Goal: Information Seeking & Learning: Learn about a topic

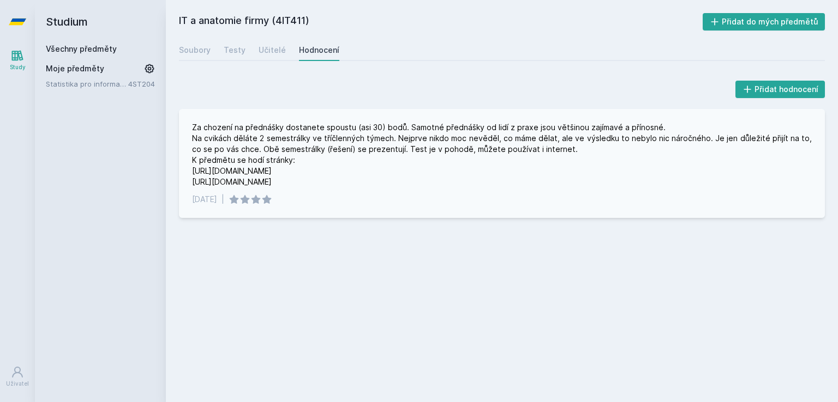
click at [227, 181] on div "Za chození na přednášky dostanete spoustu (asi 30) bodů. Samotné přednášky od l…" at bounding box center [502, 154] width 620 height 65
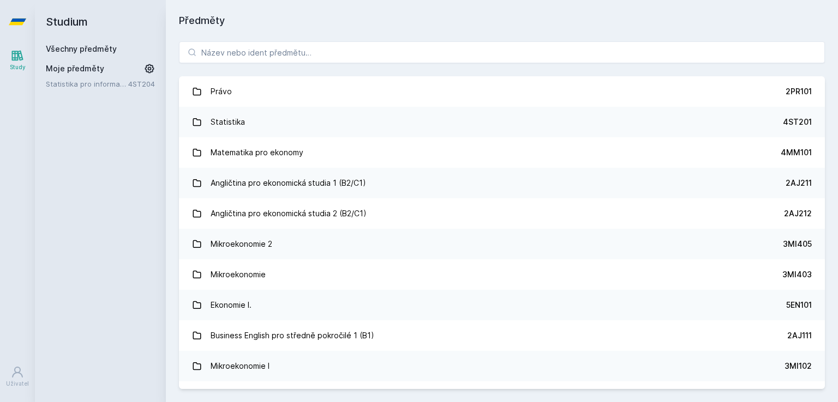
click at [293, 22] on h1 "Předměty" at bounding box center [502, 20] width 646 height 15
click at [281, 42] on input "search" at bounding box center [502, 52] width 646 height 22
paste input "4IZ450"
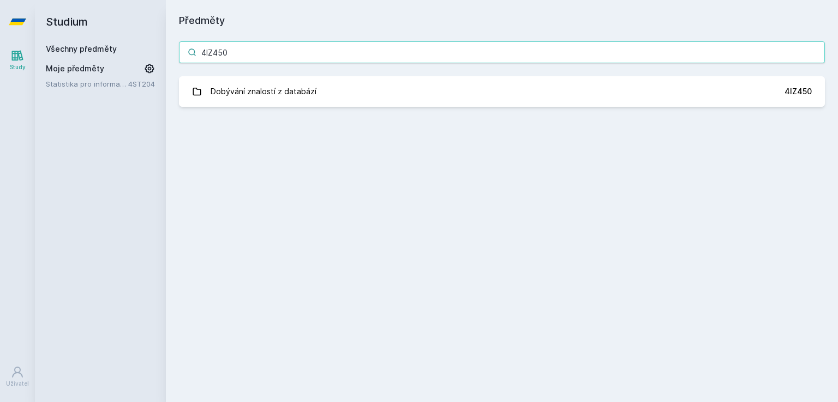
type input "4IZ450"
click at [279, 112] on div "4IZ450 Dobývání znalostí z databází 4IZ450 Jejda, něco se pokazilo." at bounding box center [502, 74] width 672 height 92
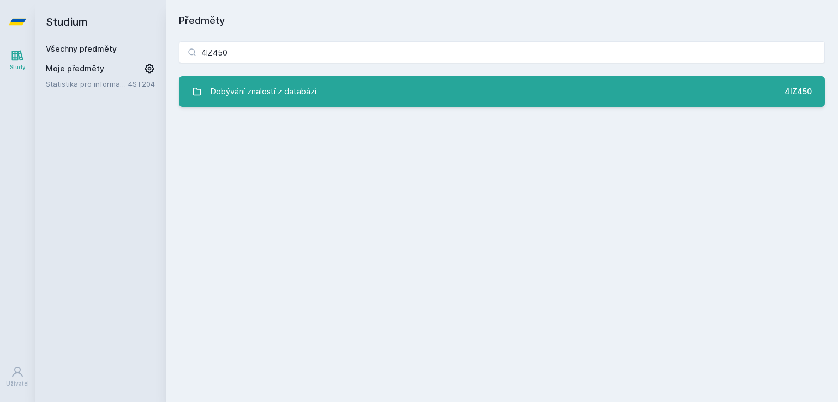
click at [273, 103] on link "Dobývání znalostí z databází 4IZ450" at bounding box center [502, 91] width 646 height 31
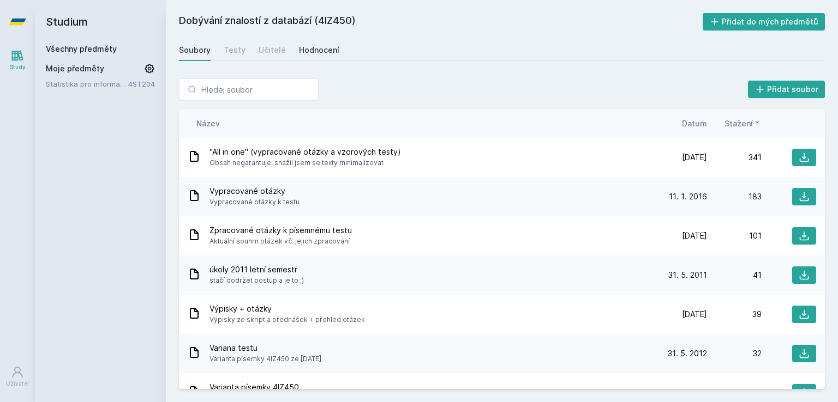
click at [316, 49] on div "Hodnocení" at bounding box center [319, 50] width 40 height 11
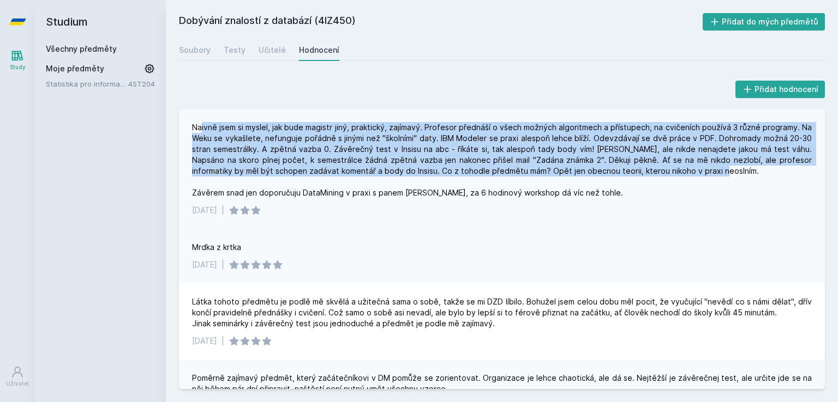
drag, startPoint x: 201, startPoint y: 124, endPoint x: 776, endPoint y: 179, distance: 578.0
click at [776, 179] on div "Naivně jsem si myslel, jak bude magistr jiný, praktický, zajímavý. Profesor pře…" at bounding box center [502, 160] width 620 height 76
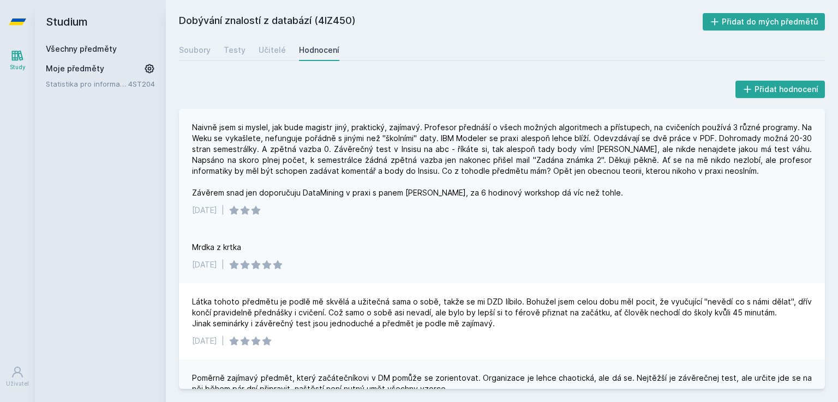
click at [754, 197] on div "Naivně jsem si myslel, jak bude magistr jiný, praktický, zajímavý. Profesor pře…" at bounding box center [502, 160] width 620 height 76
click at [238, 31] on div "Dobývání znalostí z databází (4IZ450) Přidat do mých předmětů [GEOGRAPHIC_DATA]…" at bounding box center [502, 201] width 646 height 376
click at [238, 30] on h2 "Dobývání znalostí z databází (4IZ450)" at bounding box center [441, 21] width 524 height 17
click at [237, 27] on h2 "Dobývání znalostí z databází (4IZ450)" at bounding box center [441, 21] width 524 height 17
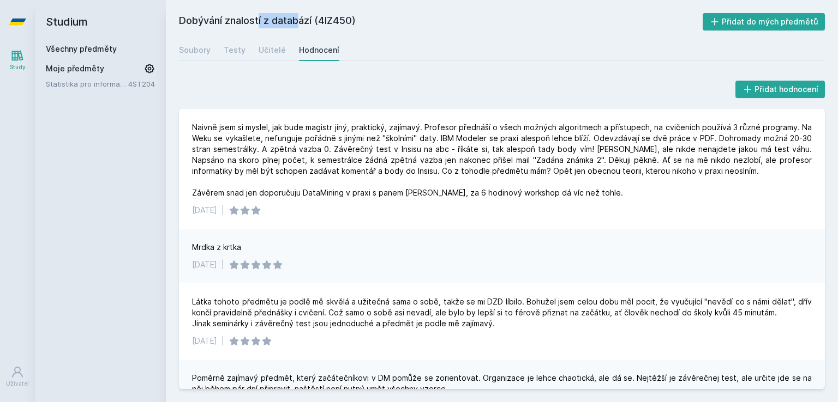
click at [232, 22] on h2 "Dobývání znalostí z databází (4IZ450)" at bounding box center [441, 21] width 524 height 17
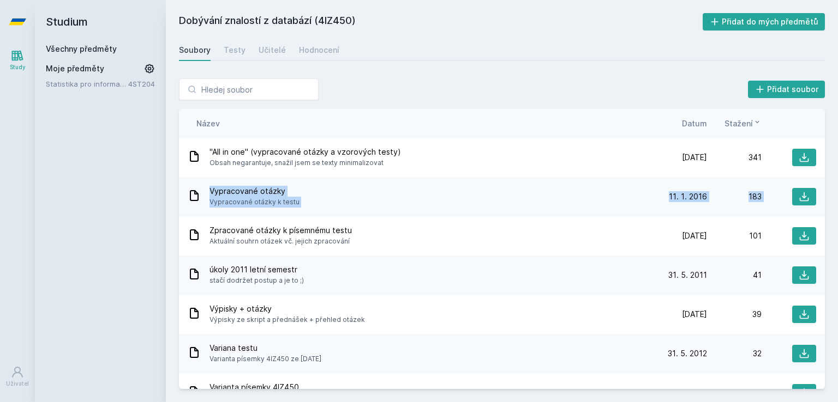
drag, startPoint x: 826, startPoint y: 166, endPoint x: 823, endPoint y: 207, distance: 40.4
click at [823, 207] on div "Přidat soubor Řazení: Název Datum Stažení Název Datum Stažení "All in one" (vyp…" at bounding box center [502, 233] width 672 height 337
